Goal: Use online tool/utility: Utilize a website feature to perform a specific function

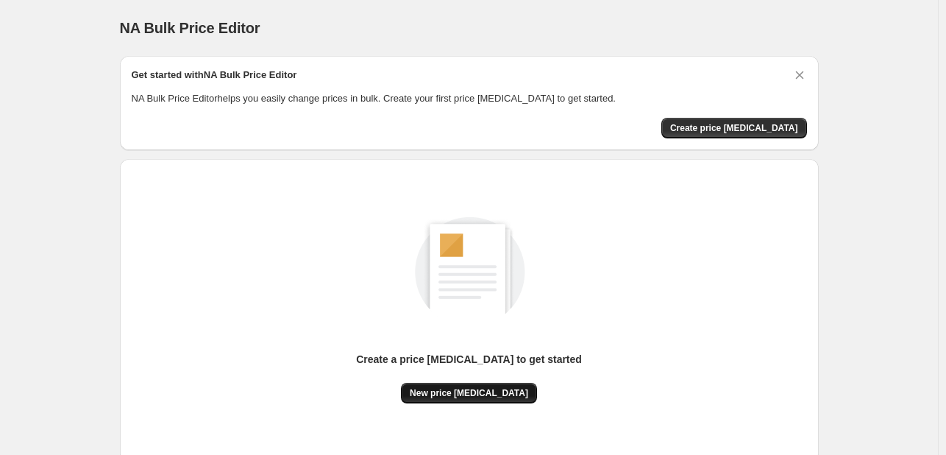
click at [491, 394] on span "New price [MEDICAL_DATA]" at bounding box center [469, 393] width 118 height 12
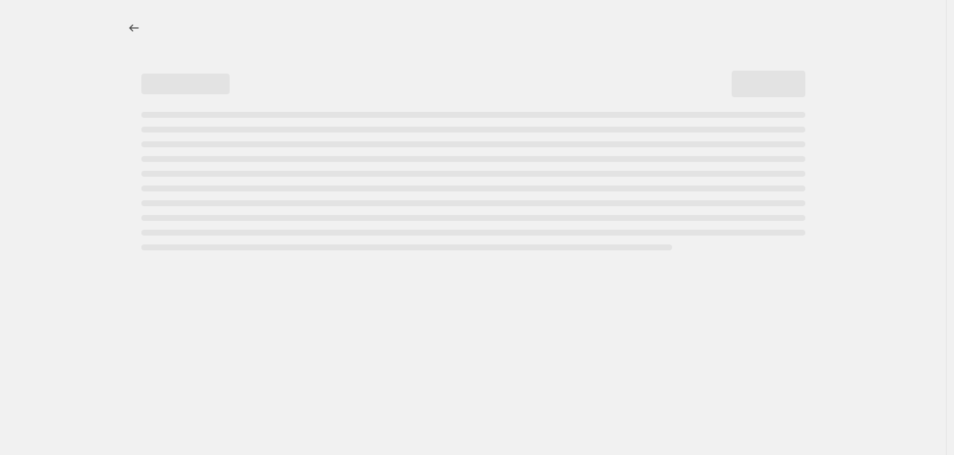
select select "percentage"
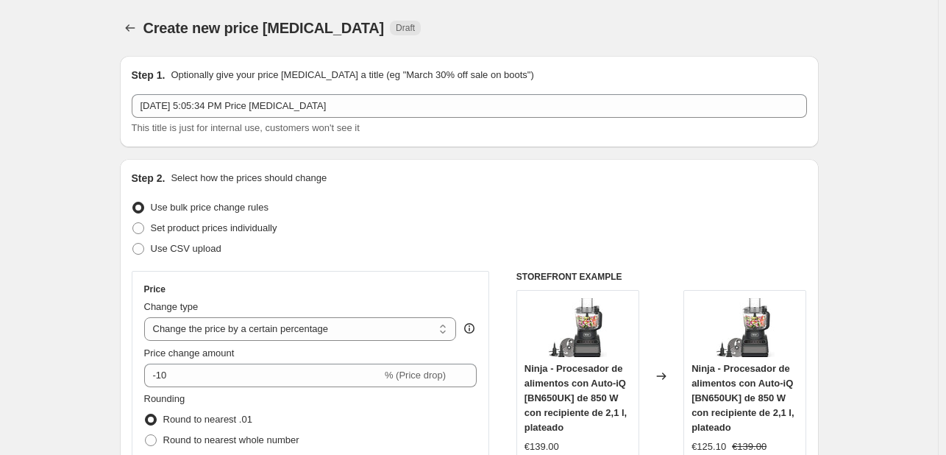
scroll to position [147, 0]
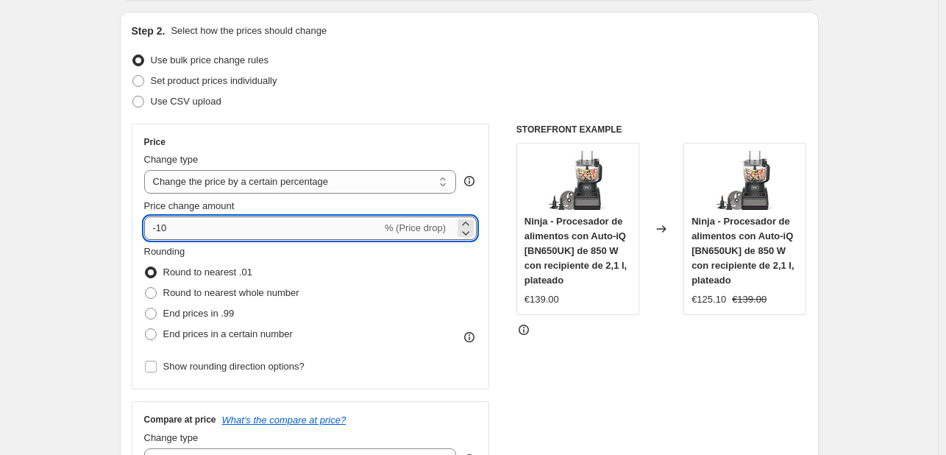
click at [250, 231] on input "-10" at bounding box center [263, 228] width 238 height 24
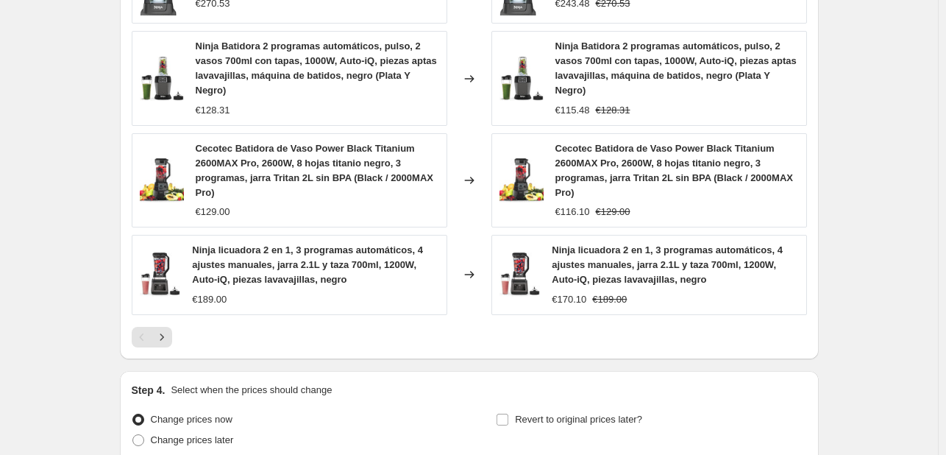
scroll to position [1107, 0]
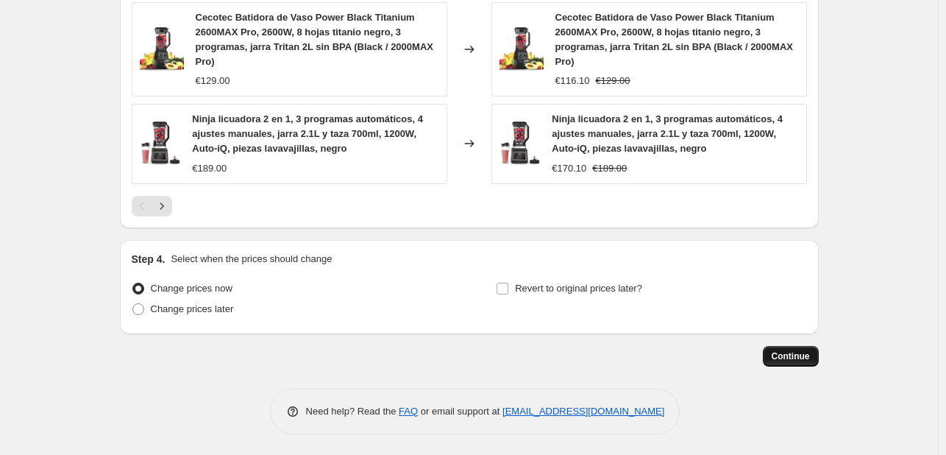
type input "-15"
click at [792, 347] on button "Continue" at bounding box center [791, 356] width 56 height 21
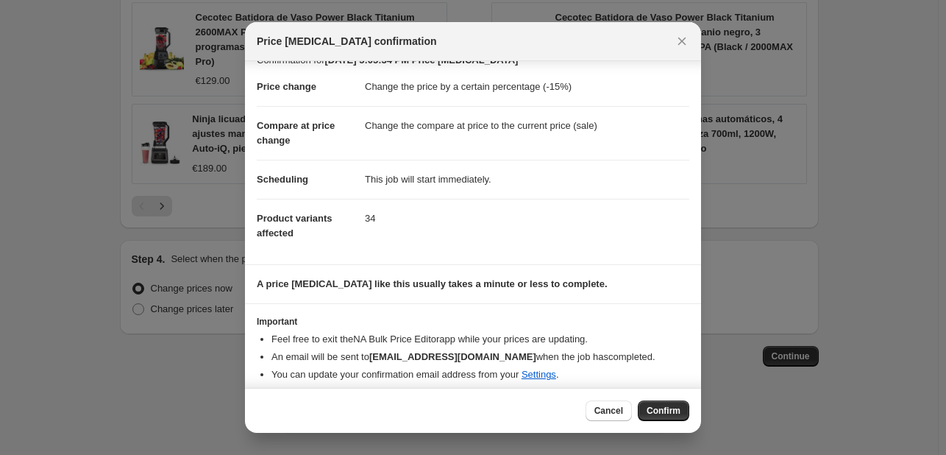
scroll to position [28, 0]
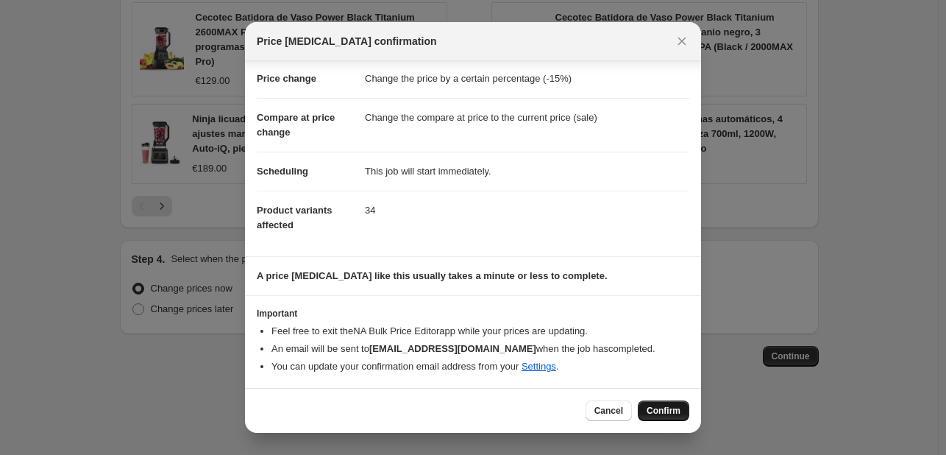
click at [656, 414] on span "Confirm" at bounding box center [664, 411] width 34 height 12
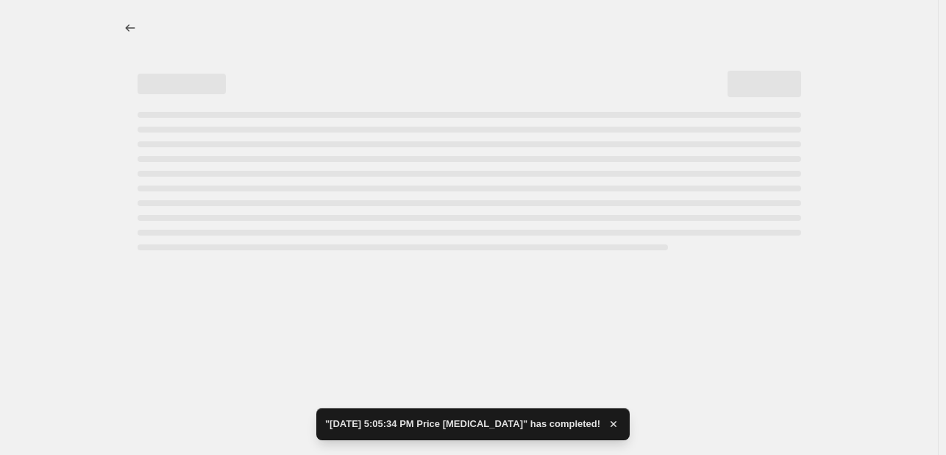
select select "percentage"
